Goal: Task Accomplishment & Management: Use online tool/utility

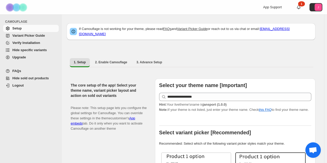
click at [30, 50] on span "Hide specific variants" at bounding box center [29, 50] width 35 height 4
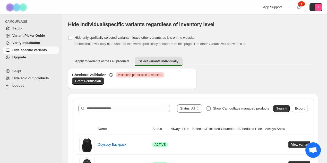
click at [250, 108] on span "Show Camouflage managed products" at bounding box center [241, 108] width 56 height 4
click at [282, 109] on span "Search" at bounding box center [281, 108] width 10 height 4
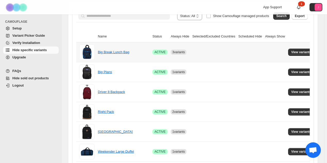
scroll to position [103, 0]
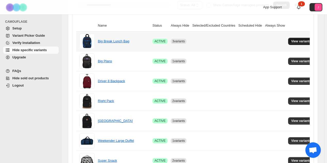
click at [298, 40] on span "View variants" at bounding box center [301, 41] width 20 height 4
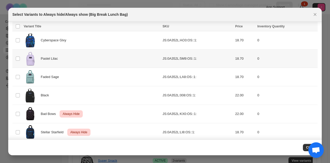
scroll to position [0, 0]
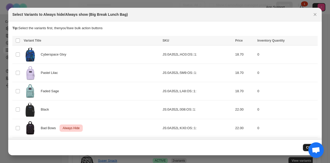
click at [307, 146] on span "Close" at bounding box center [310, 147] width 8 height 4
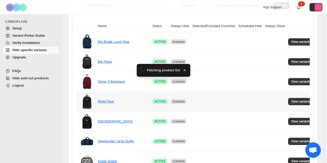
scroll to position [103, 0]
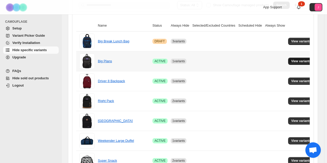
click at [296, 59] on span "View variants" at bounding box center [301, 61] width 20 height 4
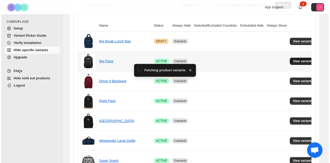
scroll to position [0, 0]
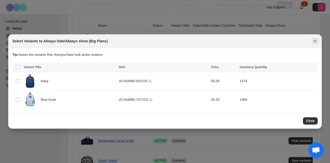
click at [316, 40] on icon "Close" at bounding box center [314, 40] width 5 height 5
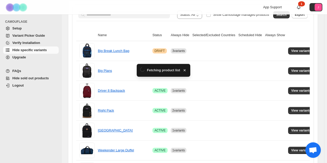
scroll to position [103, 0]
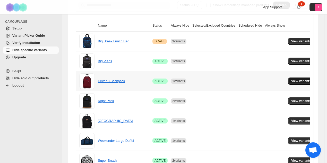
click at [301, 80] on span "View variants" at bounding box center [301, 81] width 20 height 4
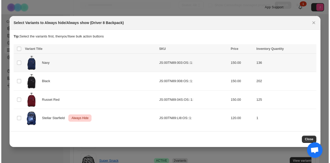
scroll to position [0, 0]
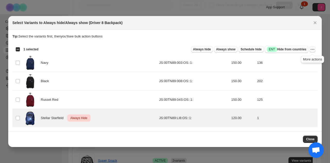
click at [312, 48] on icon "More actions" at bounding box center [312, 49] width 5 height 5
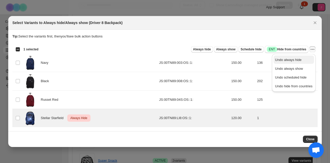
click at [294, 59] on span "Undo always hide" at bounding box center [288, 60] width 27 height 4
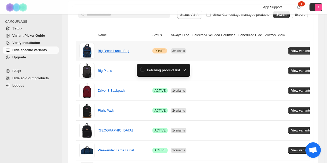
scroll to position [103, 0]
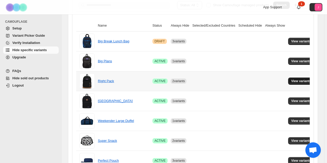
click at [293, 77] on button "View variants" at bounding box center [301, 80] width 26 height 7
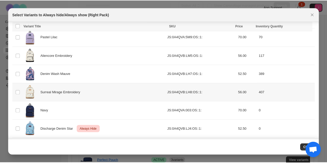
scroll to position [306, 0]
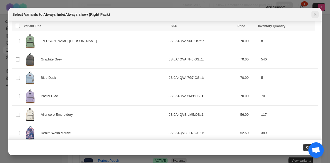
click at [315, 16] on icon "Close" at bounding box center [314, 14] width 5 height 5
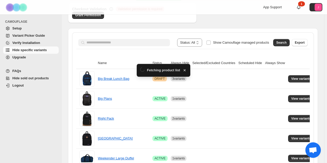
scroll to position [103, 0]
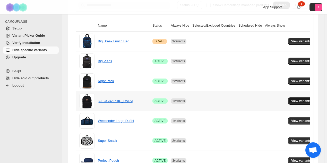
click at [291, 100] on span "View variants" at bounding box center [301, 101] width 20 height 4
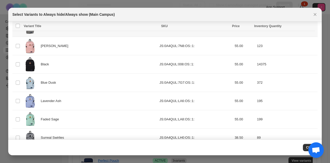
scroll to position [110, 0]
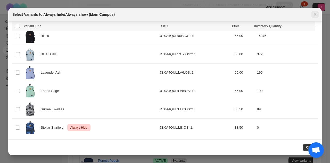
click at [316, 14] on icon "Close" at bounding box center [314, 14] width 5 height 5
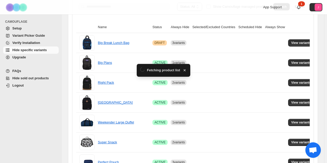
scroll to position [103, 0]
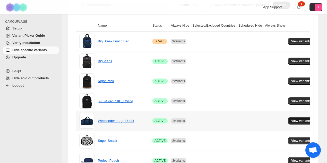
click at [301, 120] on span "View variants" at bounding box center [301, 120] width 20 height 4
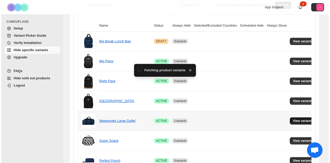
scroll to position [0, 0]
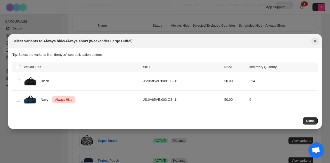
click at [314, 39] on button "Close" at bounding box center [314, 40] width 7 height 7
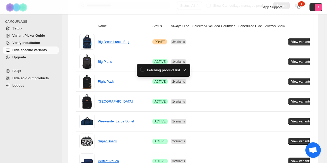
scroll to position [103, 0]
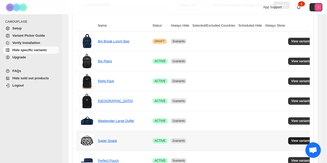
click at [291, 137] on button "View variants" at bounding box center [301, 140] width 26 height 7
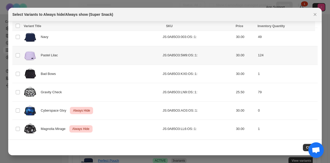
scroll to position [56, 0]
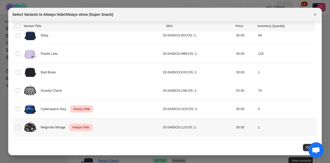
click at [15, 126] on td "Select product variant" at bounding box center [17, 127] width 10 height 18
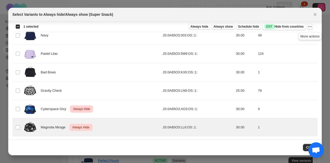
click at [312, 25] on icon "More actions" at bounding box center [309, 26] width 5 height 5
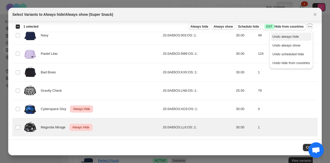
click at [307, 36] on span "Undo always hide" at bounding box center [290, 36] width 37 height 5
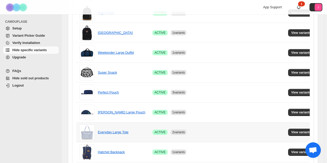
scroll to position [180, 0]
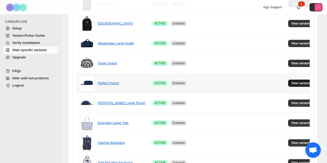
click at [299, 82] on span "View variants" at bounding box center [301, 83] width 20 height 4
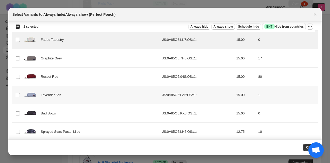
scroll to position [112, 0]
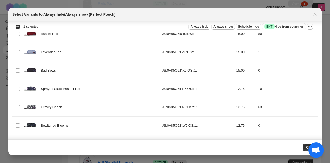
click at [12, 67] on section "Tip: Select the variants first, then you'll see bulk action buttons Loading pro…" at bounding box center [164, 60] width 313 height 303
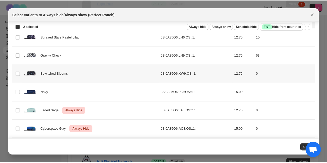
scroll to position [183, 0]
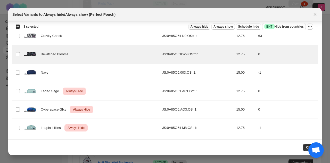
click at [207, 25] on span "Always hide" at bounding box center [199, 26] width 18 height 4
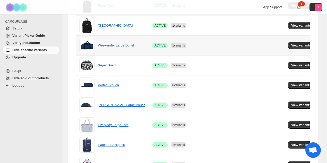
scroll to position [180, 0]
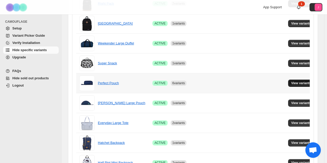
click at [303, 82] on span "View variants" at bounding box center [301, 83] width 20 height 4
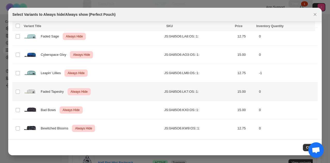
scroll to position [183, 0]
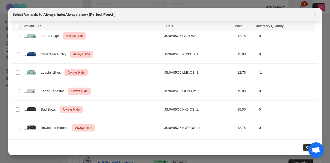
click at [313, 14] on icon "Close" at bounding box center [314, 14] width 5 height 5
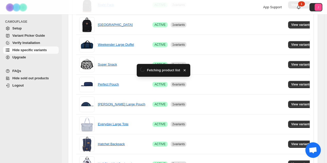
scroll to position [180, 0]
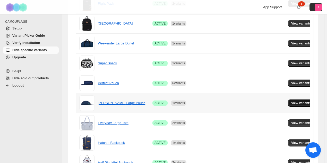
click at [301, 101] on span "View variants" at bounding box center [301, 103] width 20 height 4
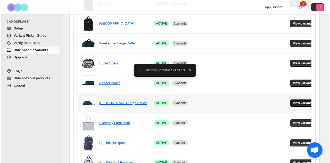
scroll to position [0, 0]
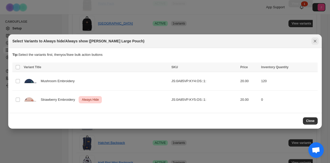
click at [314, 42] on icon "Close" at bounding box center [314, 40] width 5 height 5
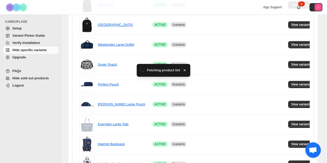
scroll to position [180, 0]
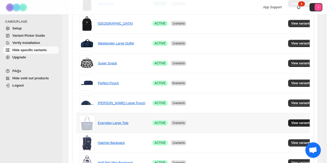
click at [293, 121] on span "View variants" at bounding box center [301, 123] width 20 height 4
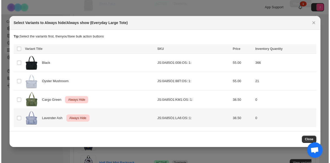
scroll to position [0, 0]
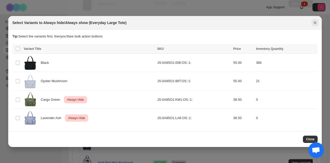
click at [314, 22] on icon "Close" at bounding box center [314, 22] width 3 height 3
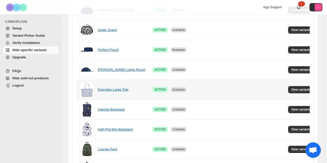
scroll to position [232, 0]
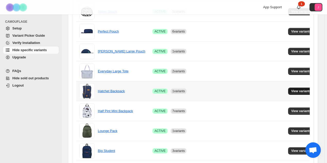
click at [300, 87] on button "View variants" at bounding box center [301, 90] width 26 height 7
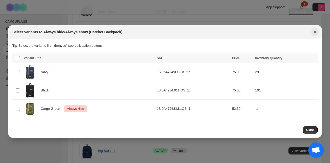
click at [316, 35] on icon "Close" at bounding box center [314, 31] width 5 height 5
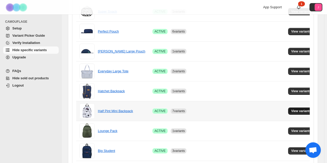
click at [296, 109] on span "View variants" at bounding box center [301, 111] width 20 height 4
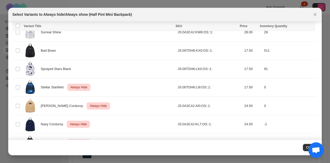
scroll to position [161, 0]
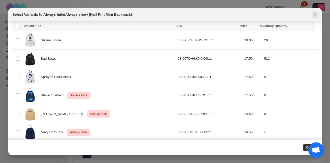
click at [316, 15] on icon "Close" at bounding box center [314, 14] width 5 height 5
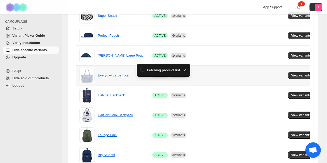
scroll to position [232, 0]
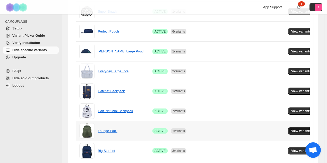
click at [291, 129] on span "View variants" at bounding box center [301, 131] width 20 height 4
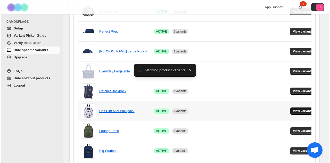
scroll to position [0, 0]
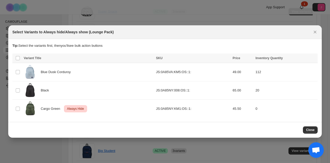
click at [311, 131] on span "Close" at bounding box center [310, 129] width 8 height 4
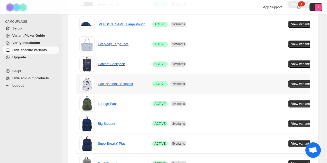
scroll to position [283, 0]
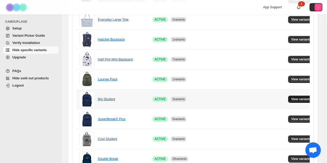
click at [298, 95] on button "View variants" at bounding box center [301, 98] width 26 height 7
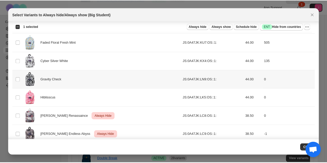
scroll to position [511, 0]
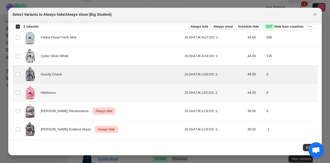
click at [16, 92] on td "Select product variant" at bounding box center [17, 92] width 10 height 18
click at [204, 25] on span "Always hide" at bounding box center [199, 26] width 18 height 4
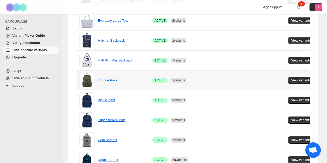
scroll to position [283, 0]
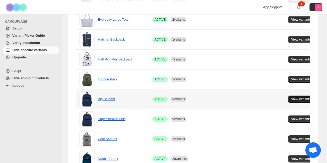
click at [303, 100] on button "View variants" at bounding box center [301, 98] width 26 height 7
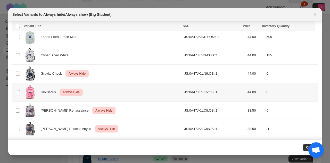
scroll to position [434, 0]
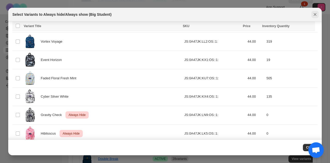
click at [316, 17] on icon "Close" at bounding box center [314, 14] width 5 height 5
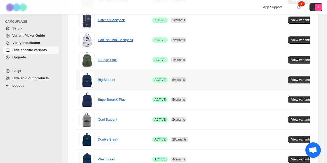
scroll to position [309, 0]
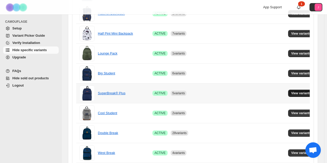
click at [291, 91] on span "View variants" at bounding box center [301, 93] width 20 height 4
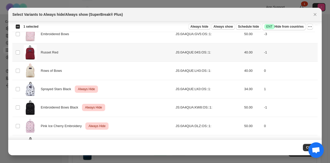
scroll to position [602, 0]
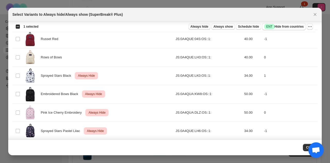
click at [208, 26] on span "Always hide" at bounding box center [199, 26] width 18 height 4
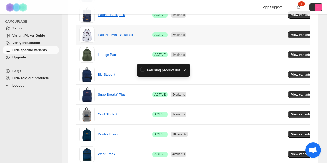
scroll to position [309, 0]
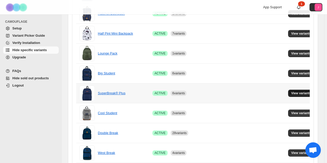
click at [297, 94] on button "View variants" at bounding box center [301, 92] width 26 height 7
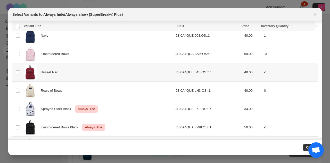
scroll to position [576, 0]
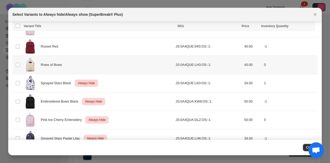
click at [21, 63] on td "Select product variant" at bounding box center [17, 65] width 10 height 18
click at [206, 28] on span "Always hide" at bounding box center [199, 26] width 18 height 4
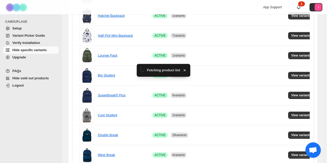
scroll to position [309, 0]
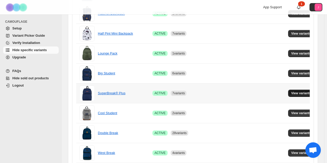
click at [305, 91] on span "View variants" at bounding box center [301, 93] width 20 height 4
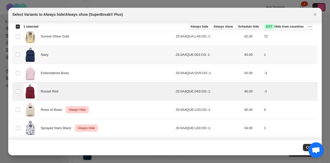
scroll to position [524, 0]
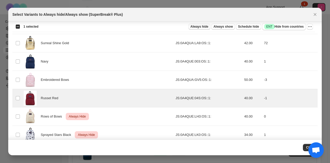
click at [205, 27] on span "Always hide" at bounding box center [199, 26] width 18 height 4
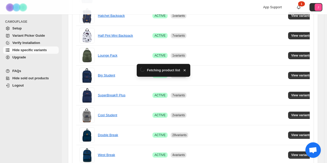
scroll to position [309, 0]
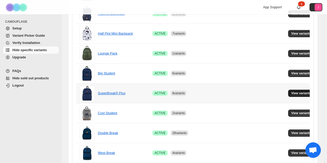
click at [292, 92] on span "View variants" at bounding box center [301, 93] width 20 height 4
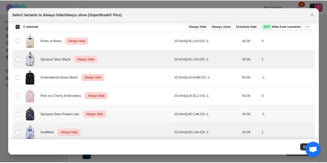
scroll to position [595, 0]
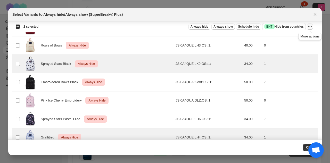
click at [309, 27] on icon "More actions" at bounding box center [309, 26] width 5 height 5
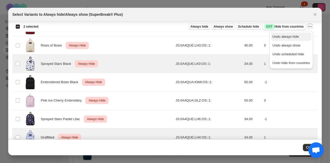
click at [297, 38] on span "Undo always hide" at bounding box center [285, 37] width 27 height 4
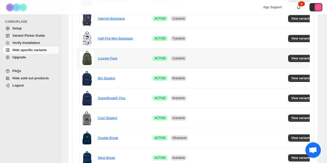
scroll to position [309, 0]
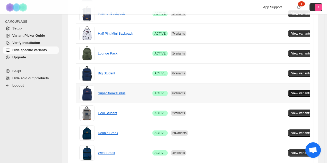
click at [298, 92] on span "View variants" at bounding box center [301, 93] width 20 height 4
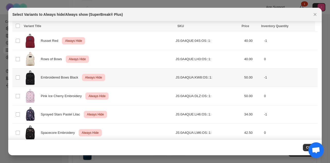
scroll to position [621, 0]
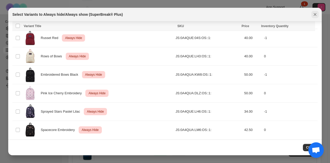
click at [314, 14] on icon "Close" at bounding box center [314, 14] width 3 height 3
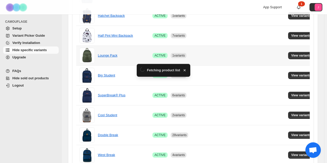
scroll to position [309, 0]
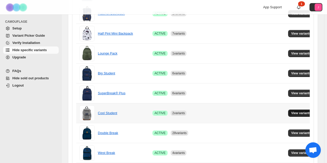
click at [305, 109] on button "View variants" at bounding box center [301, 112] width 26 height 7
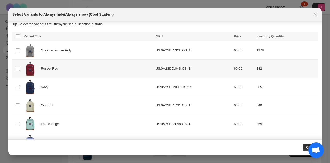
scroll to position [3, 0]
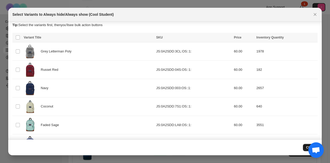
click at [305, 147] on button "Close" at bounding box center [310, 146] width 15 height 7
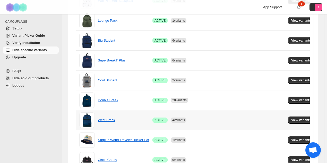
scroll to position [361, 0]
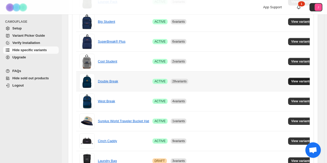
drag, startPoint x: 293, startPoint y: 70, endPoint x: 294, endPoint y: 80, distance: 10.6
click at [293, 79] on td "View variants" at bounding box center [302, 81] width 31 height 20
click at [294, 81] on span "View variants" at bounding box center [301, 81] width 20 height 4
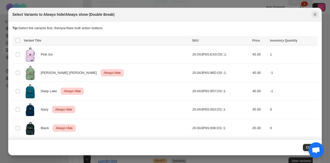
click at [314, 12] on icon "Close" at bounding box center [314, 14] width 5 height 5
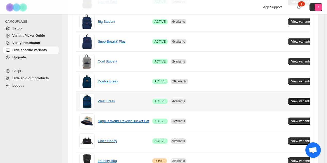
click at [297, 99] on span "View variants" at bounding box center [301, 101] width 20 height 4
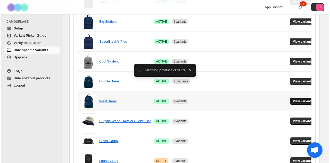
scroll to position [0, 0]
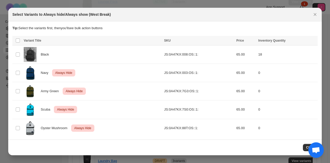
click at [314, 14] on icon "Close" at bounding box center [314, 14] width 3 height 3
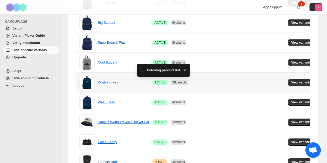
scroll to position [361, 0]
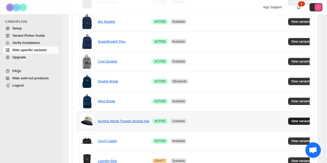
click at [293, 119] on span "View variants" at bounding box center [301, 121] width 20 height 4
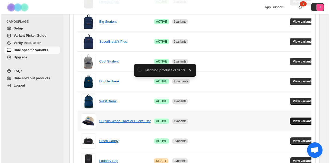
scroll to position [0, 0]
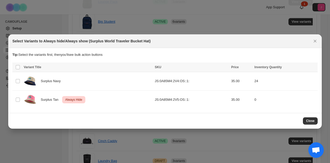
click at [318, 46] on div "Select Variants to Always hide/Always show (Surplus World Traveler Bucket Hat)" at bounding box center [164, 41] width 313 height 14
click at [318, 41] on button "Close" at bounding box center [314, 40] width 7 height 7
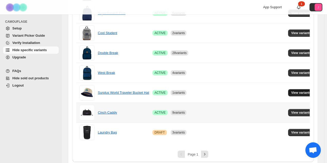
scroll to position [390, 0]
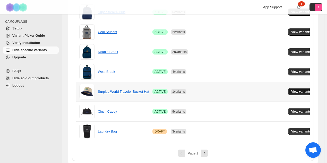
click at [298, 92] on button "View variants" at bounding box center [301, 91] width 26 height 7
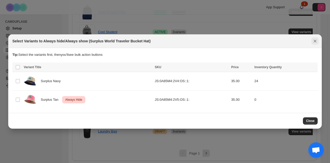
click at [315, 41] on icon "Close" at bounding box center [314, 40] width 5 height 5
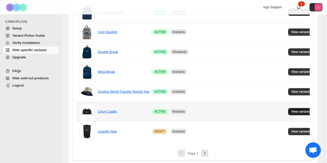
click at [296, 109] on span "View variants" at bounding box center [301, 111] width 20 height 4
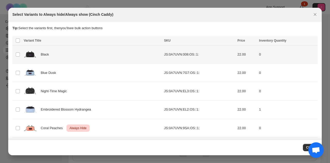
scroll to position [0, 0]
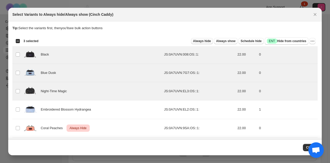
click at [195, 41] on span "Always hide" at bounding box center [202, 41] width 18 height 4
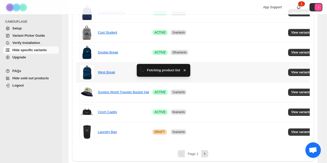
scroll to position [390, 0]
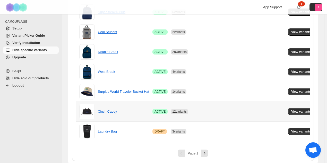
click at [294, 105] on td "View variants" at bounding box center [302, 111] width 31 height 20
click at [295, 113] on button "View variants" at bounding box center [301, 111] width 26 height 7
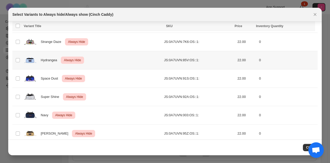
scroll to position [147, 0]
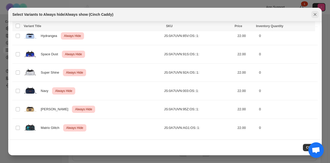
click at [313, 14] on icon "Close" at bounding box center [314, 14] width 5 height 5
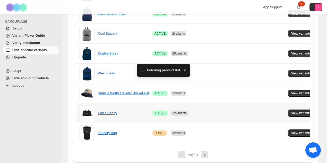
scroll to position [390, 0]
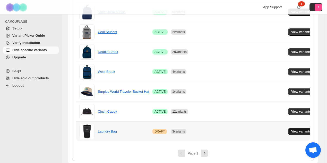
click at [296, 130] on span "View variants" at bounding box center [301, 131] width 20 height 4
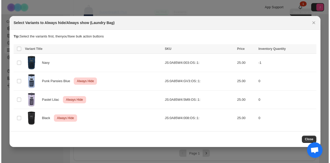
scroll to position [0, 0]
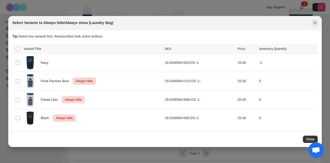
click at [314, 25] on icon "Close" at bounding box center [314, 22] width 5 height 5
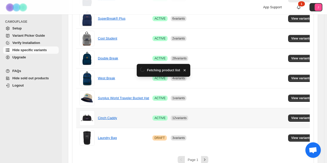
scroll to position [390, 0]
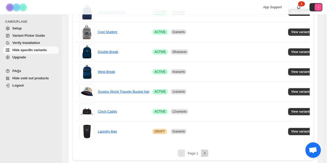
click at [205, 151] on icon "Next" at bounding box center [204, 152] width 5 height 5
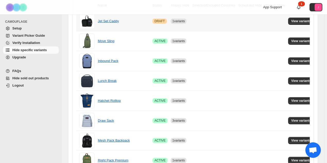
scroll to position [89, 0]
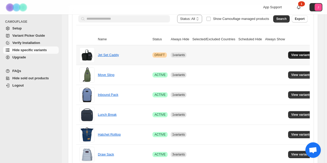
click at [288, 54] on button "View variants" at bounding box center [301, 54] width 26 height 7
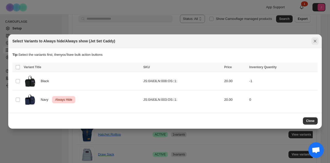
click at [316, 43] on icon "Close" at bounding box center [314, 40] width 5 height 5
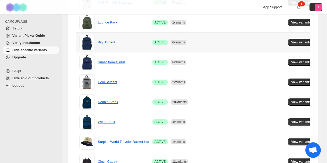
scroll to position [390, 0]
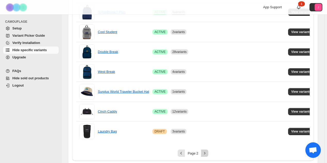
click at [207, 150] on icon "Next" at bounding box center [204, 152] width 5 height 5
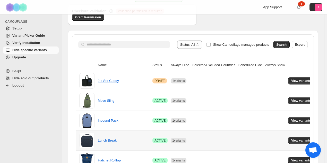
scroll to position [38, 0]
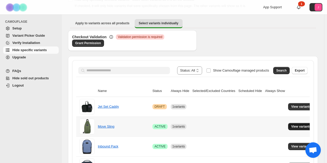
click at [292, 128] on button "View variants" at bounding box center [301, 126] width 26 height 7
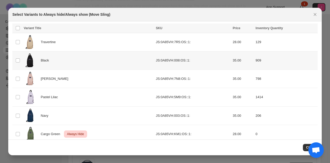
scroll to position [19, 0]
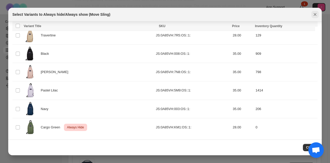
click at [312, 13] on icon "Close" at bounding box center [314, 14] width 5 height 5
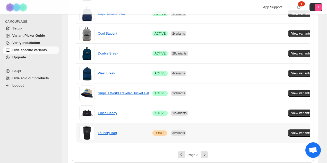
scroll to position [390, 0]
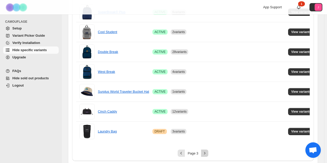
click at [207, 151] on icon "Next" at bounding box center [204, 152] width 5 height 5
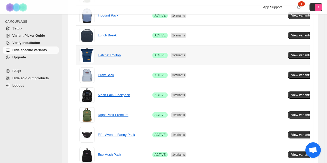
scroll to position [141, 0]
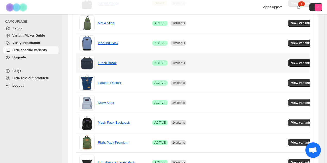
click at [292, 66] on button "View variants" at bounding box center [301, 62] width 26 height 7
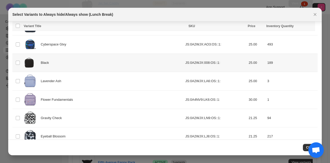
scroll to position [74, 0]
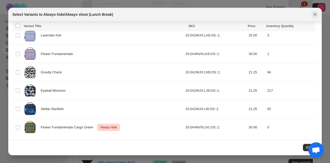
click at [315, 16] on icon "Close" at bounding box center [314, 14] width 5 height 5
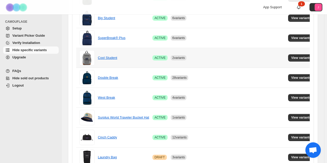
scroll to position [390, 0]
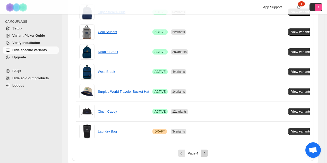
click at [207, 152] on icon "Next" at bounding box center [204, 152] width 5 height 5
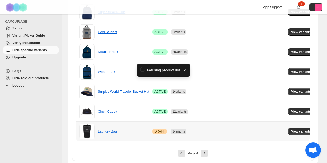
scroll to position [192, 0]
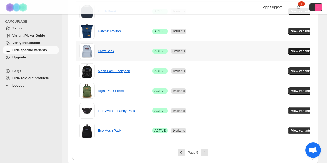
click at [297, 51] on span "View variants" at bounding box center [301, 51] width 20 height 4
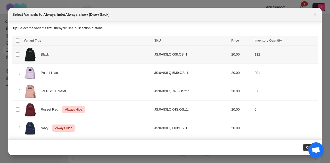
scroll to position [19, 0]
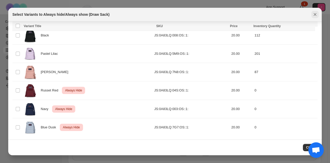
click at [316, 16] on icon "Close" at bounding box center [314, 14] width 5 height 5
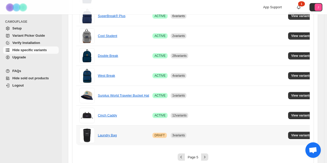
scroll to position [390, 0]
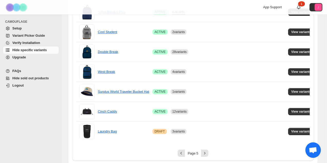
click at [211, 150] on div "Page 5" at bounding box center [193, 152] width 234 height 7
click at [207, 151] on icon "Next" at bounding box center [204, 152] width 5 height 5
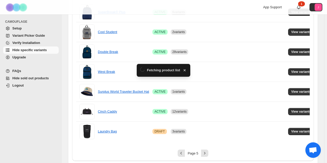
scroll to position [192, 0]
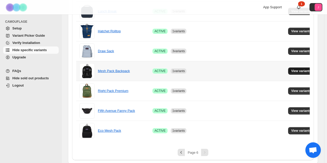
click at [295, 69] on span "View variants" at bounding box center [301, 71] width 20 height 4
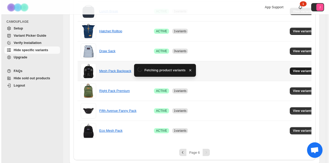
scroll to position [0, 0]
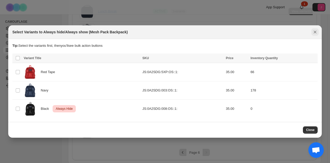
click at [312, 31] on icon "Close" at bounding box center [314, 31] width 5 height 5
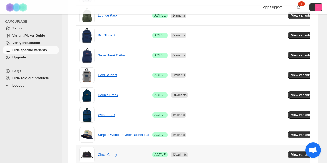
scroll to position [390, 0]
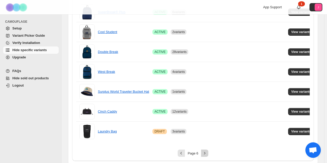
click at [208, 151] on button "Next" at bounding box center [204, 152] width 7 height 7
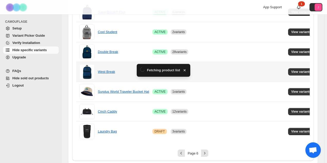
scroll to position [192, 0]
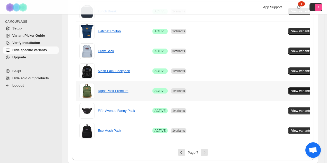
click at [295, 92] on button "View variants" at bounding box center [301, 90] width 26 height 7
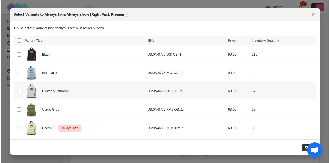
scroll to position [0, 0]
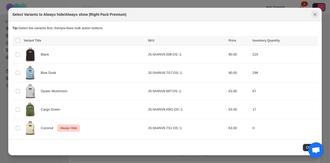
click at [316, 14] on icon "Close" at bounding box center [314, 14] width 5 height 5
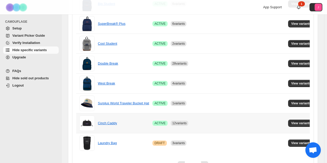
scroll to position [390, 0]
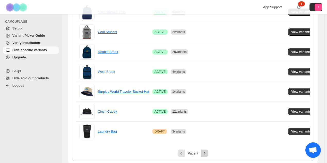
click at [207, 150] on icon "Next" at bounding box center [204, 152] width 5 height 5
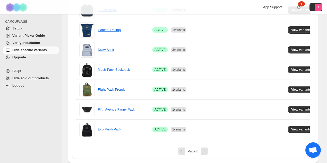
scroll to position [192, 0]
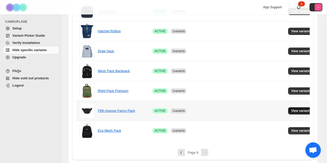
click at [295, 109] on span "View variants" at bounding box center [301, 110] width 20 height 4
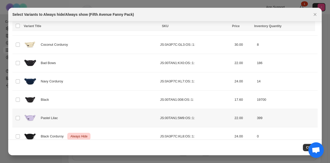
scroll to position [102, 0]
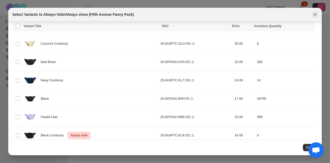
click at [317, 12] on button "Close" at bounding box center [314, 14] width 7 height 7
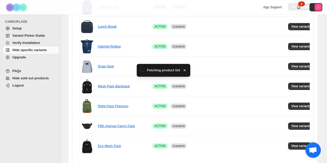
scroll to position [192, 0]
